Goal: Complete application form: Complete application form

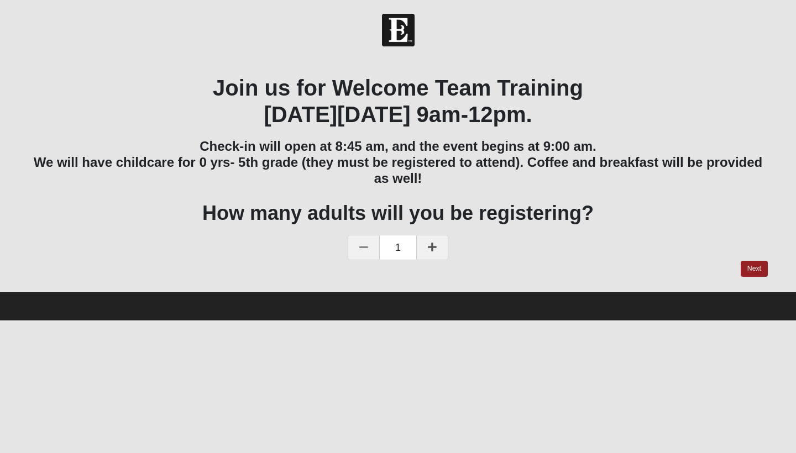
click at [430, 245] on icon at bounding box center [432, 247] width 9 height 10
click at [757, 266] on link "Next" at bounding box center [753, 269] width 27 height 16
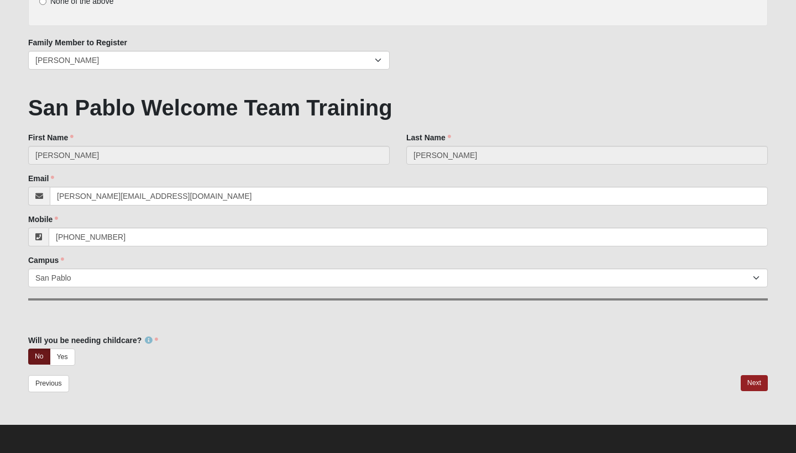
scroll to position [171, 0]
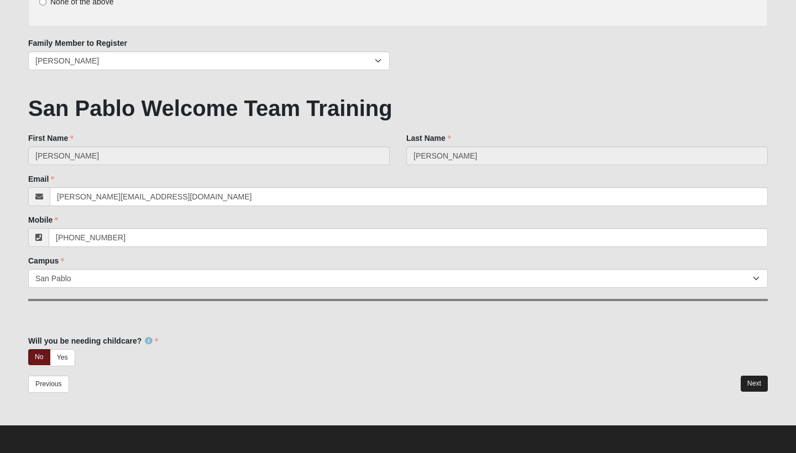
click at [762, 379] on link "Next" at bounding box center [753, 384] width 27 height 16
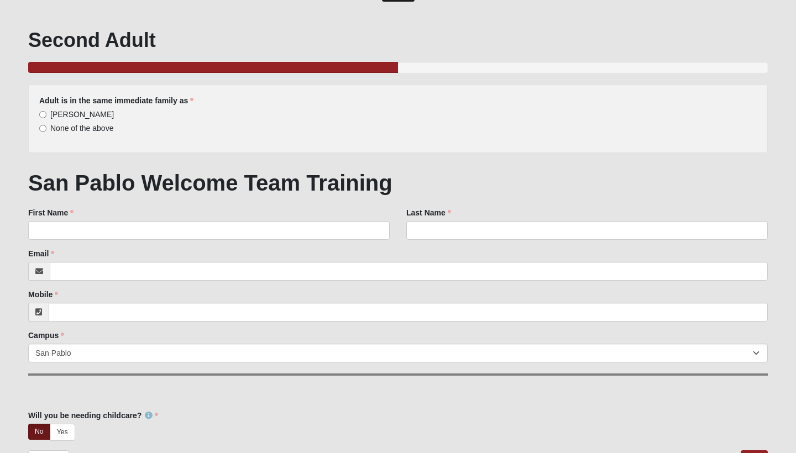
scroll to position [44, 0]
click at [41, 115] on input "[PERSON_NAME]" at bounding box center [42, 115] width 7 height 7
radio input "true"
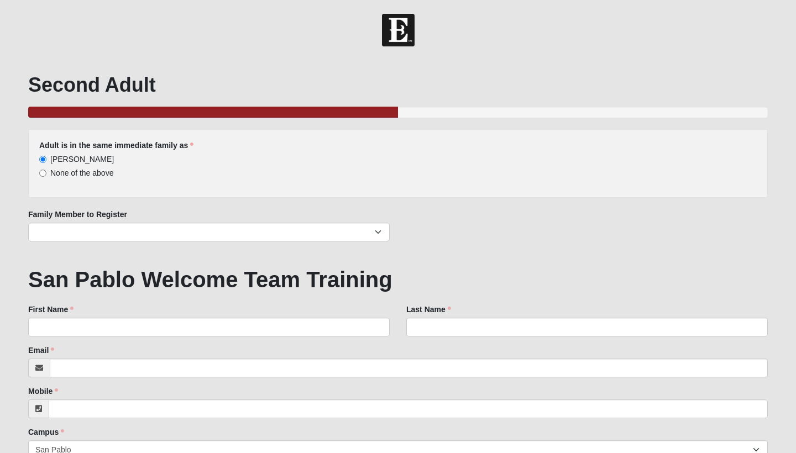
scroll to position [0, 0]
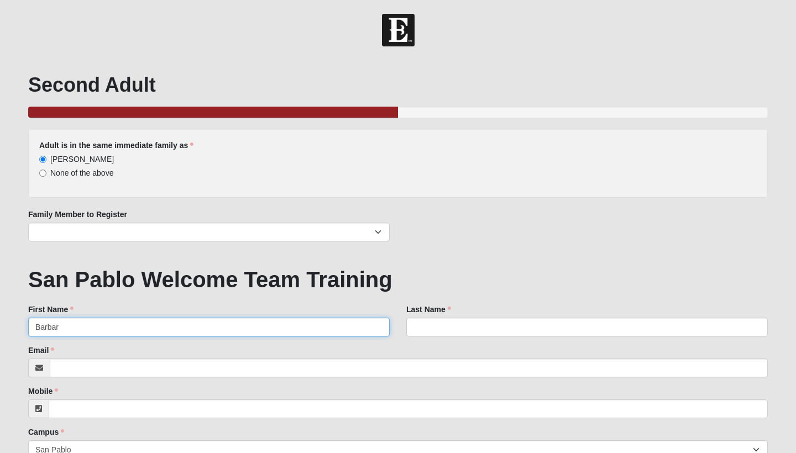
type input "[PERSON_NAME]"
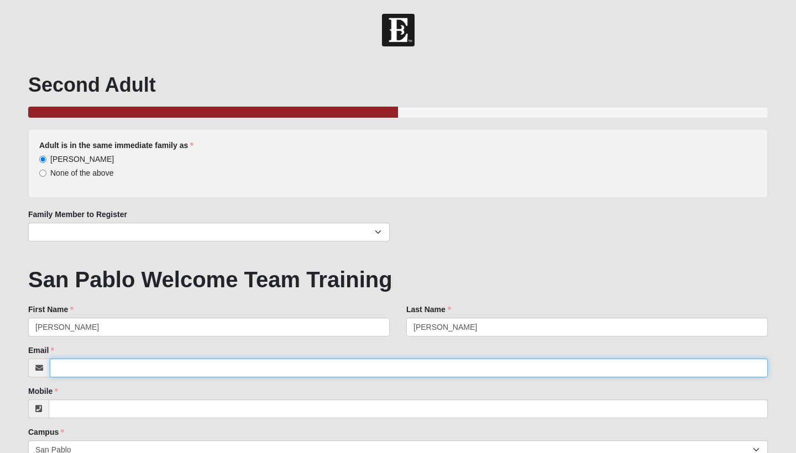
type input "[PERSON_NAME][EMAIL_ADDRESS][DOMAIN_NAME]"
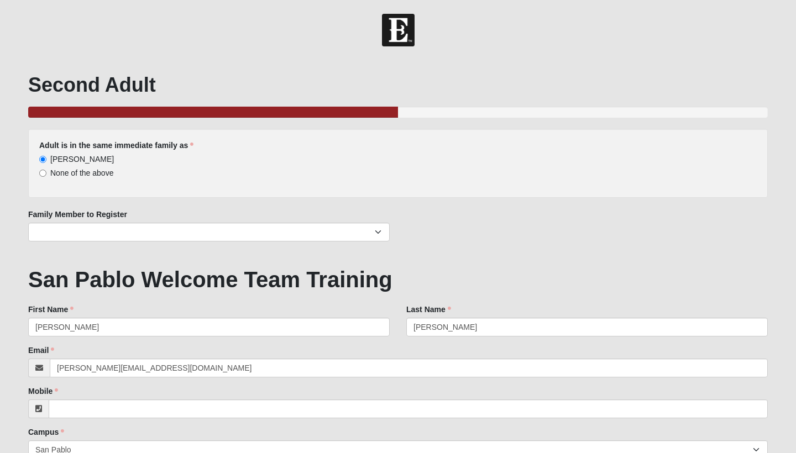
type input "[PERSON_NAME]"
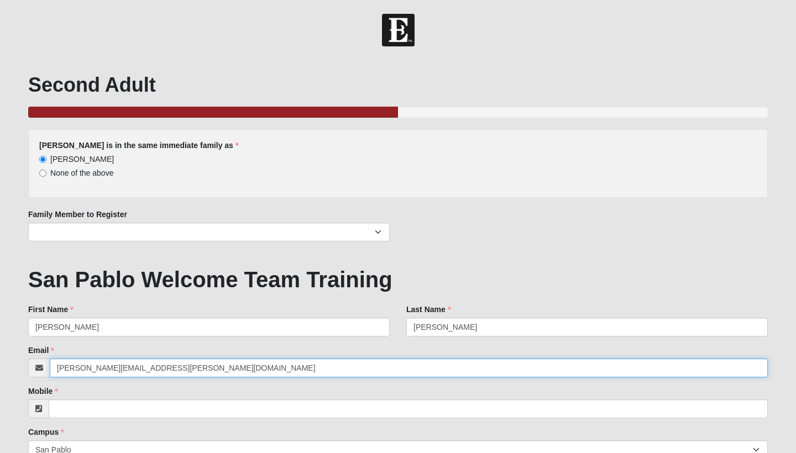
type input "[PERSON_NAME][EMAIL_ADDRESS][PERSON_NAME][DOMAIN_NAME]"
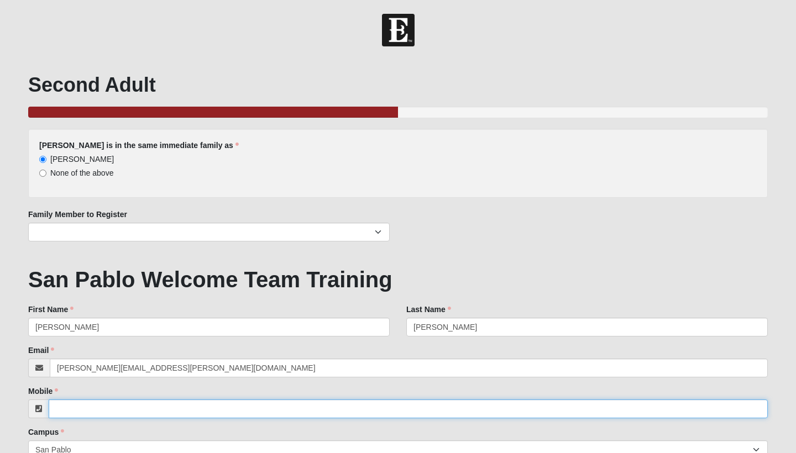
click at [79, 406] on input "Mobile" at bounding box center [408, 408] width 719 height 19
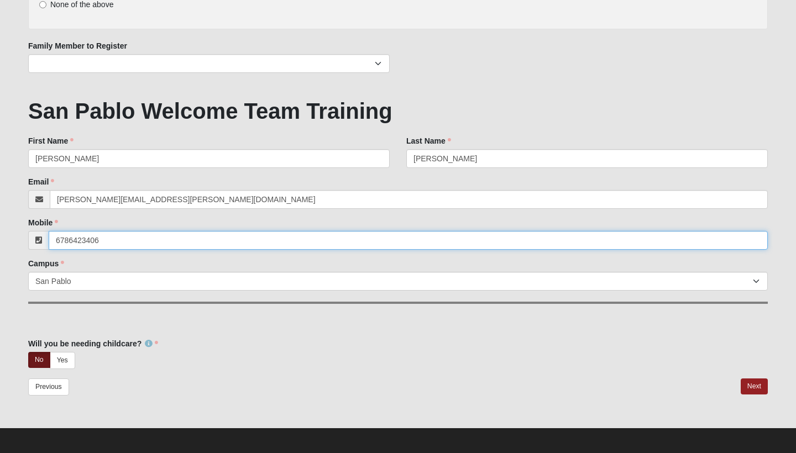
scroll to position [169, 0]
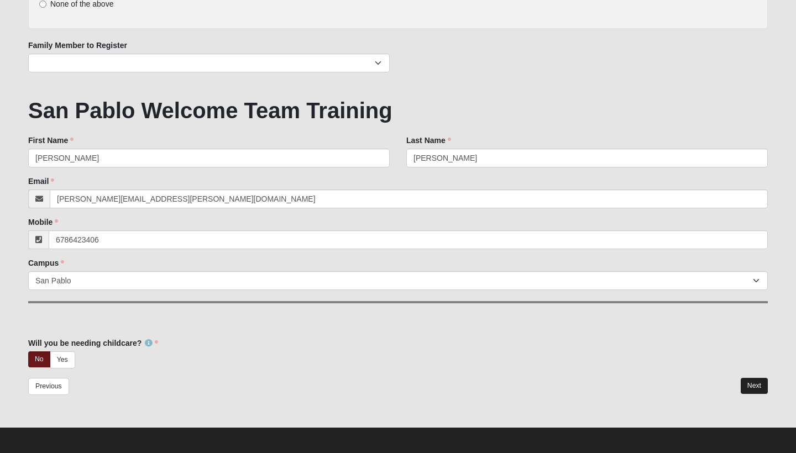
type input "[PHONE_NUMBER]"
click at [756, 383] on link "Next" at bounding box center [753, 386] width 27 height 16
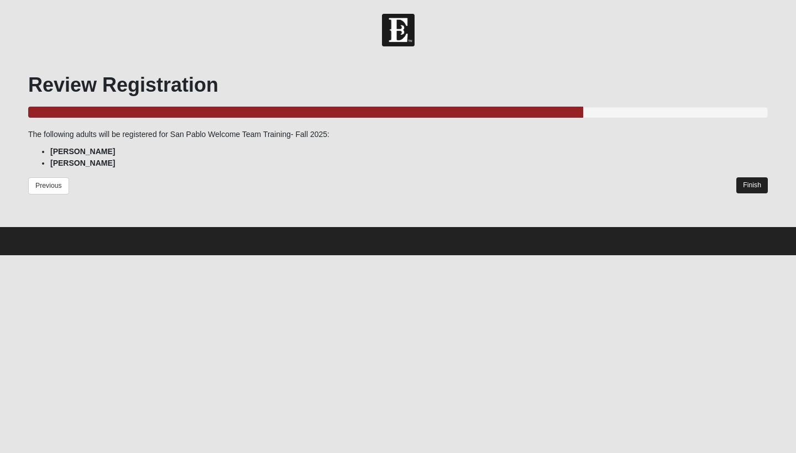
click at [759, 185] on link "Finish" at bounding box center [751, 185] width 31 height 16
